Goal: Task Accomplishment & Management: Use online tool/utility

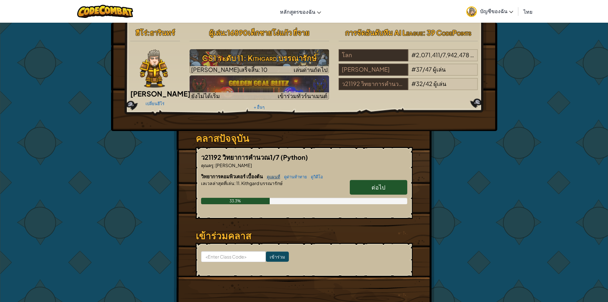
click at [280, 177] on link "ดูแผนที่" at bounding box center [272, 176] width 17 height 5
select select "th"
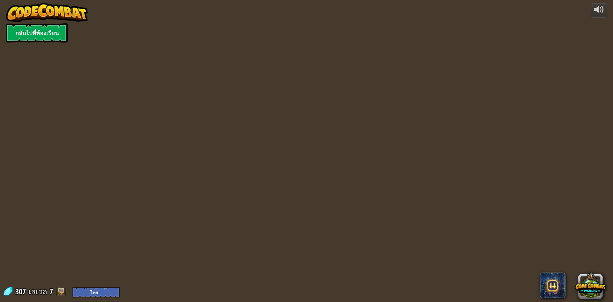
select select "th"
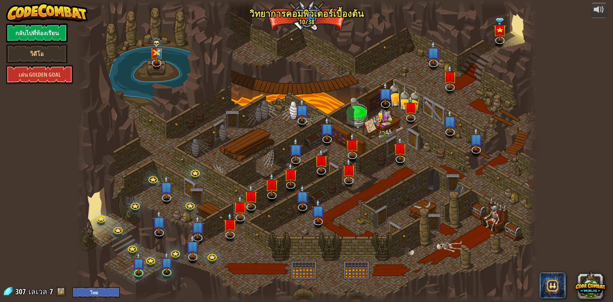
select select "th"
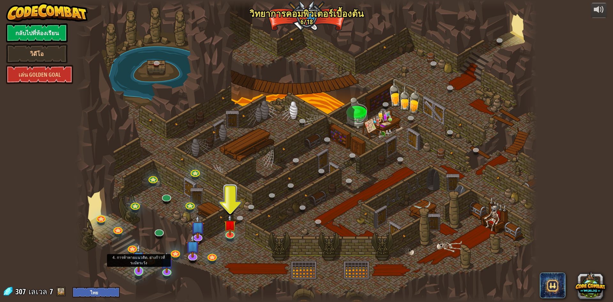
click at [138, 271] on img at bounding box center [138, 257] width 12 height 28
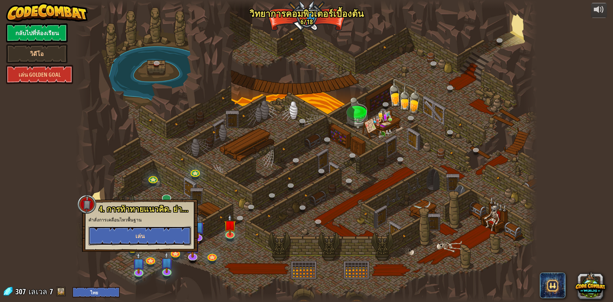
click at [137, 230] on button "เล่น" at bounding box center [139, 235] width 103 height 19
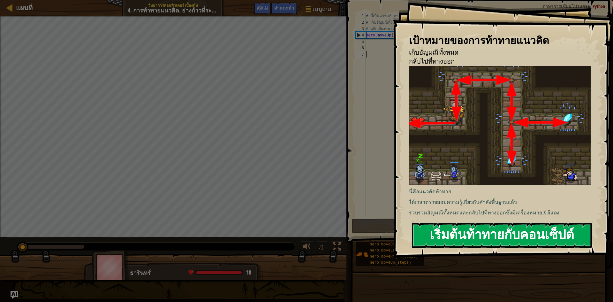
click at [461, 224] on button "เริ่มต้นท้าทายกับคอนเซ็ปต์" at bounding box center [502, 235] width 180 height 25
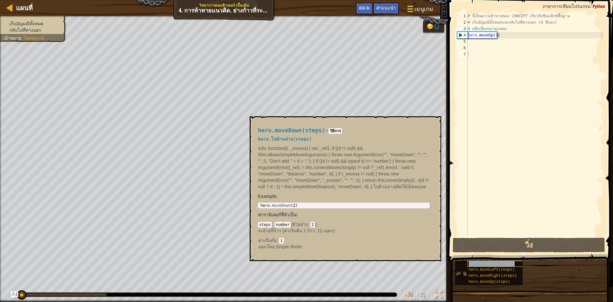
click at [481, 262] on span "hero.moveDown(steps)" at bounding box center [492, 263] width 46 height 4
click at [473, 268] on span "hero.moveLeft(steps)" at bounding box center [492, 269] width 46 height 4
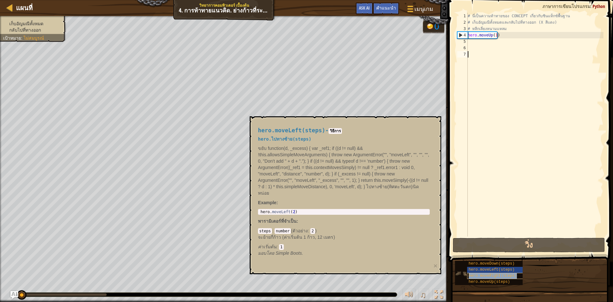
click at [476, 274] on span "hero.moveRight(steps)" at bounding box center [493, 275] width 48 height 4
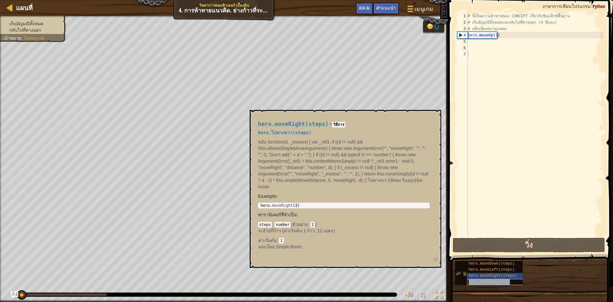
click at [478, 280] on span "hero.moveUp(steps)" at bounding box center [490, 281] width 42 height 4
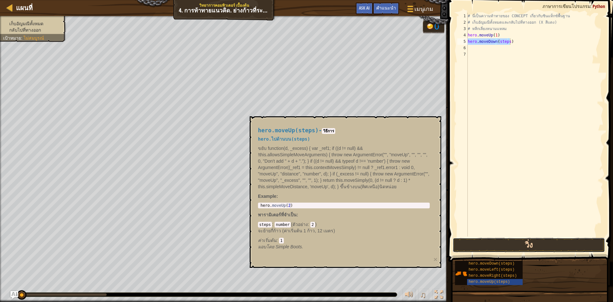
click at [549, 243] on button "วิ่ง" at bounding box center [529, 245] width 152 height 15
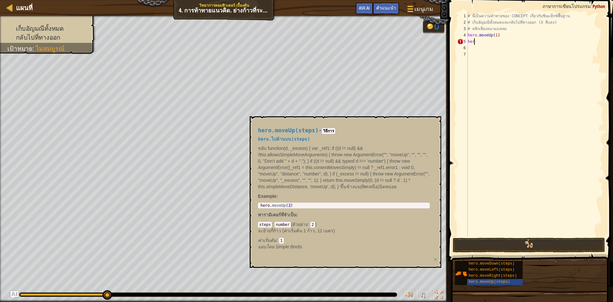
type textarea "h"
click at [507, 34] on div "# นี่เป็นความท้าทายของ CONCEPT เกี่ยวกับซินแท็กซ์พื้นฐาน # เก็บ[PERSON_NAME]ทั้…" at bounding box center [534, 131] width 137 height 236
click at [508, 41] on div "# นี่เป็นความท้าทายของ CONCEPT เกี่ยวกับซินแท็กซ์พื้นฐาน # เก็บ[PERSON_NAME]ทั้…" at bounding box center [534, 131] width 137 height 236
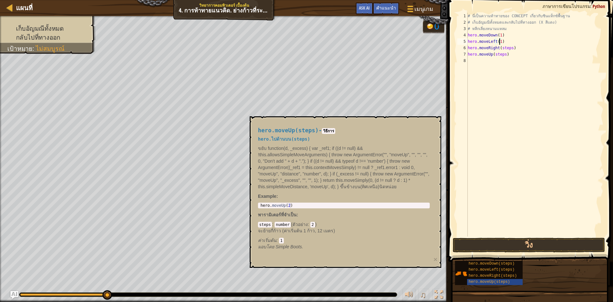
click at [511, 46] on div "# นี่เป็นความท้าทายของ CONCEPT เกี่ยวกับซินแท็กซ์พื้นฐาน # เก็บ[PERSON_NAME]ทั้…" at bounding box center [534, 131] width 137 height 236
click at [503, 57] on div "# นี่เป็นความท้าทายของ CONCEPT เกี่ยวกับซินแท็กซ์พื้นฐาน # เก็บ[PERSON_NAME]ทั้…" at bounding box center [534, 131] width 137 height 236
click at [510, 276] on span "hero.moveRight(steps)" at bounding box center [493, 275] width 48 height 4
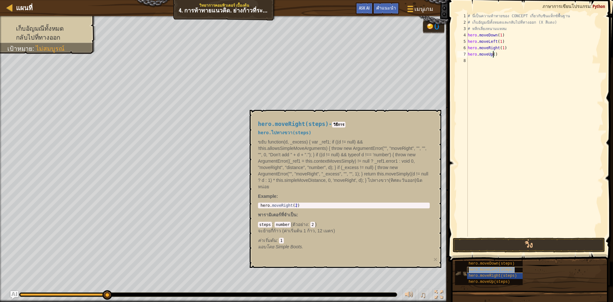
click at [512, 270] on div "hero.moveLeft(steps)" at bounding box center [497, 270] width 61 height 6
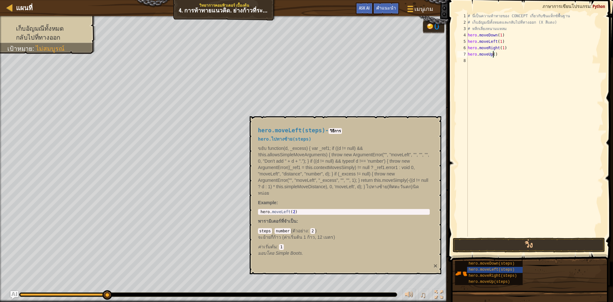
click at [436, 262] on button "×" at bounding box center [436, 265] width 4 height 7
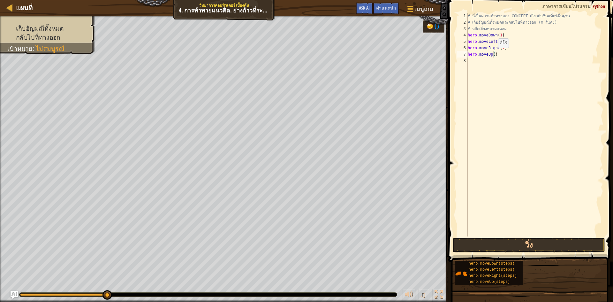
click at [493, 54] on div "# นี่เป็นความท้าทายของ CONCEPT เกี่ยวกับซินแท็กซ์พื้นฐาน # เก็บ[PERSON_NAME]ทั้…" at bounding box center [534, 131] width 137 height 236
click at [516, 246] on button "วิ่ง" at bounding box center [529, 245] width 152 height 15
type textarea ")"
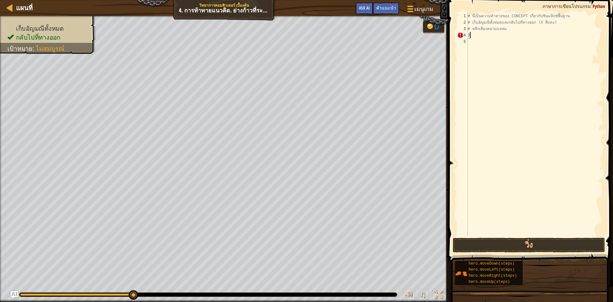
click at [474, 37] on div "# นี่เป็นความท้าทายของ CONCEPT เกี่ยวกับซินแท็กซ์พื้นฐาน # เก็บ[PERSON_NAME]ทั้…" at bounding box center [534, 131] width 137 height 236
